Goal: Find specific page/section: Find specific page/section

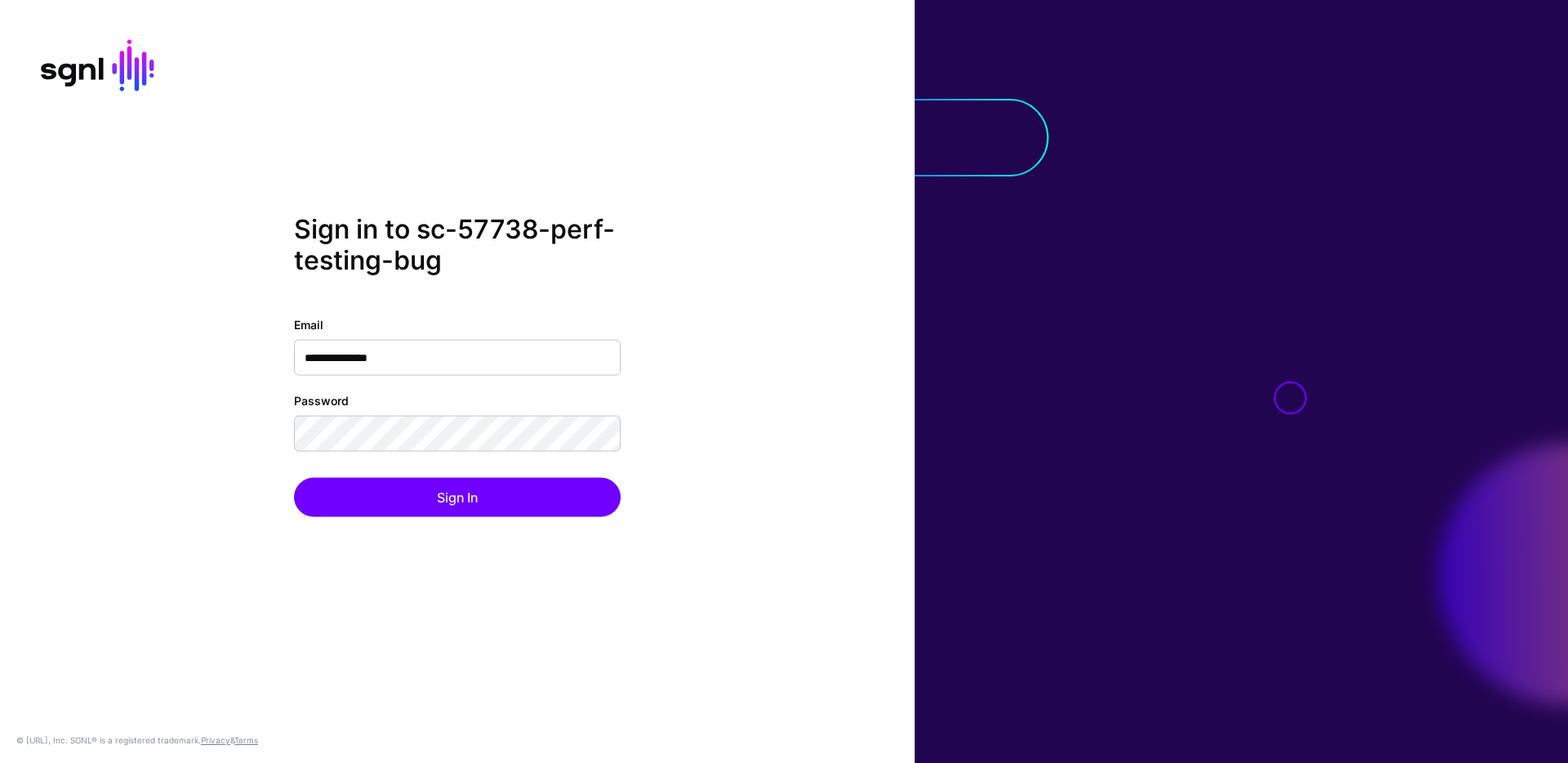
click at [681, 482] on div "**********" at bounding box center [457, 382] width 915 height 336
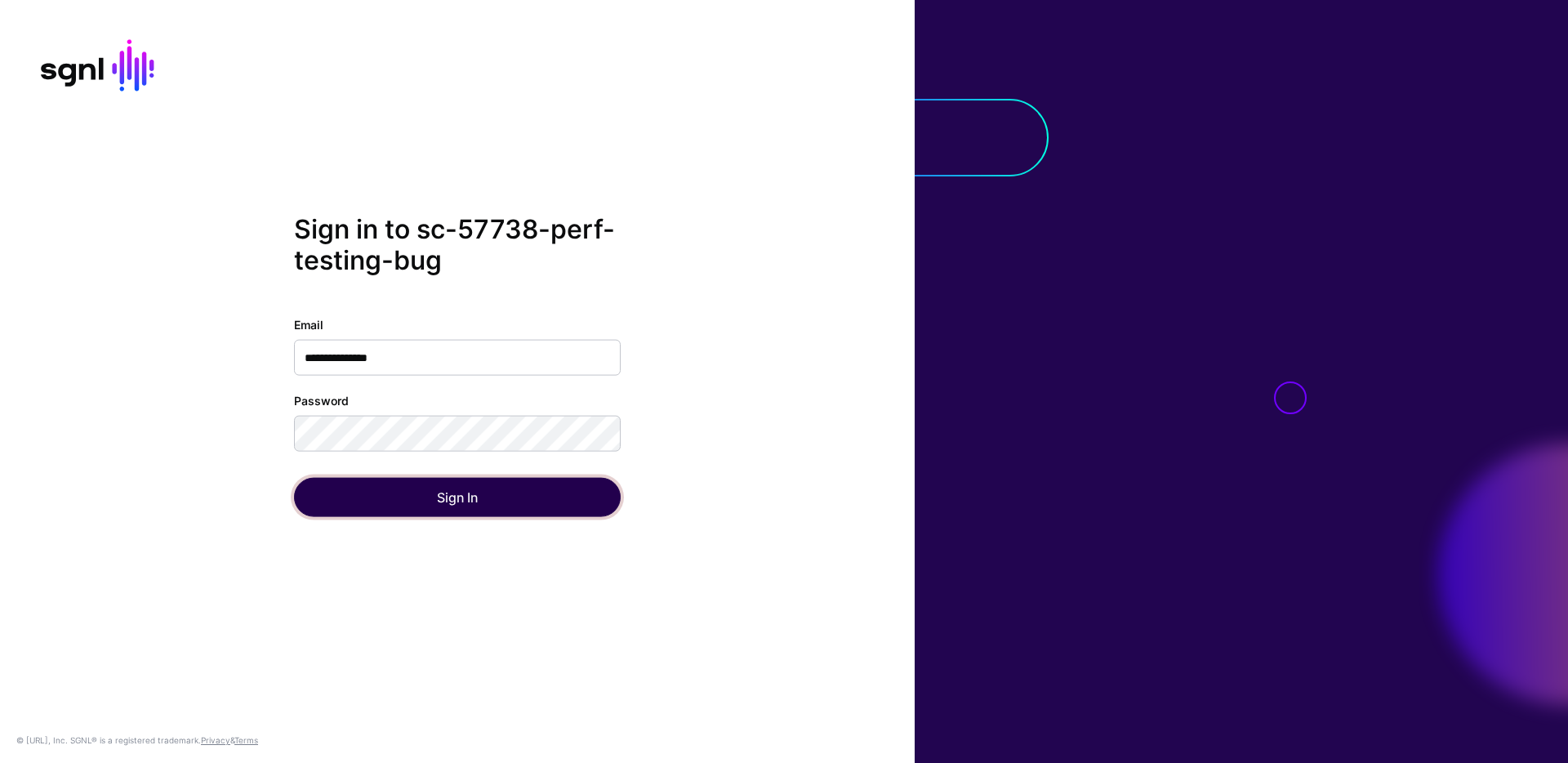
click at [551, 482] on button "Sign In" at bounding box center [457, 496] width 327 height 39
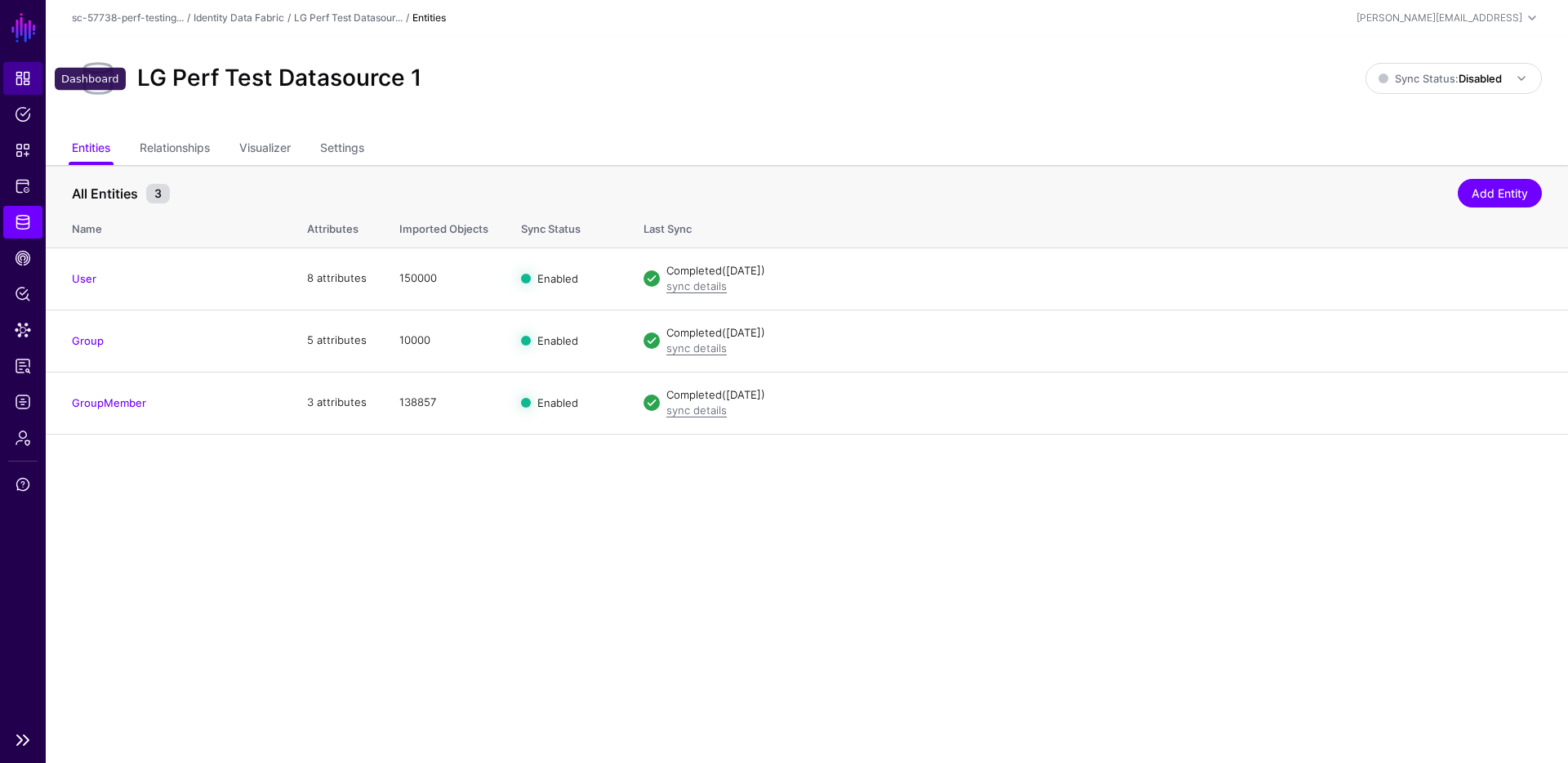
drag, startPoint x: 38, startPoint y: 67, endPoint x: 40, endPoint y: 79, distance: 12.2
click at [38, 66] on link "Dashboard" at bounding box center [23, 78] width 39 height 32
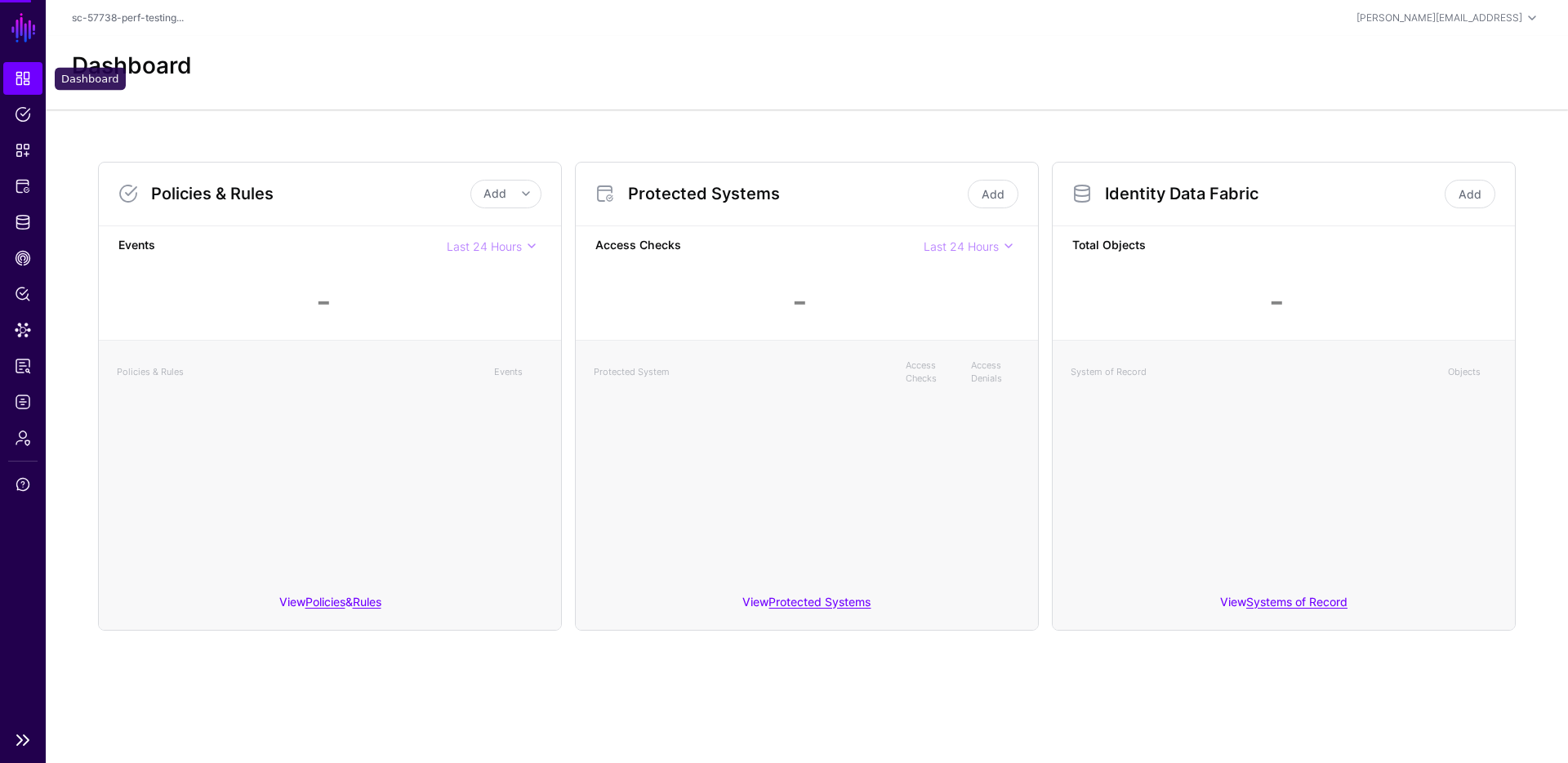
click at [41, 79] on link "Dashboard" at bounding box center [23, 78] width 39 height 32
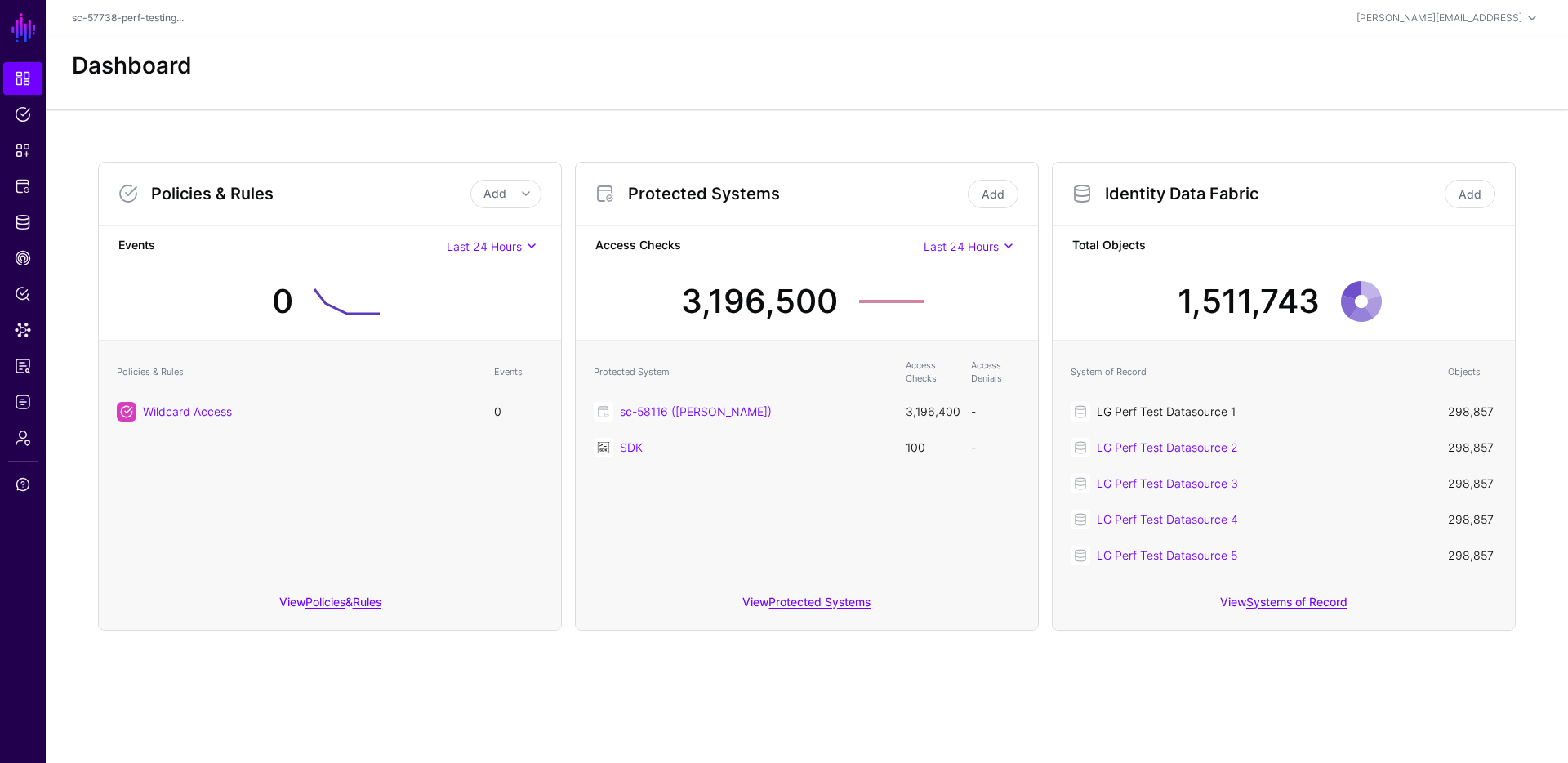
click at [1222, 415] on link "LG Perf Test Datasource 1" at bounding box center [1166, 411] width 139 height 14
